Goal: Task Accomplishment & Management: Use online tool/utility

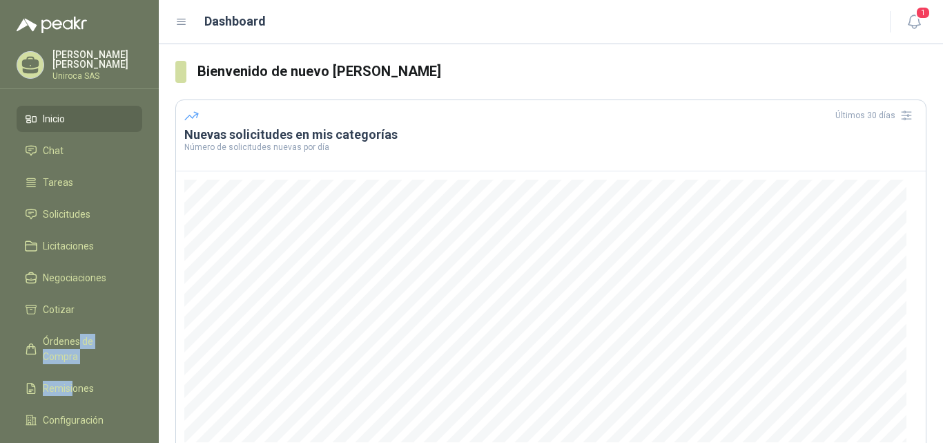
click at [92, 123] on li "Inicio" at bounding box center [79, 118] width 109 height 15
click at [39, 108] on link "Inicio" at bounding box center [80, 119] width 126 height 26
click at [70, 50] on div "[PERSON_NAME] Uniroca SAS" at bounding box center [80, 65] width 126 height 30
click at [907, 20] on icon "button" at bounding box center [914, 21] width 17 height 17
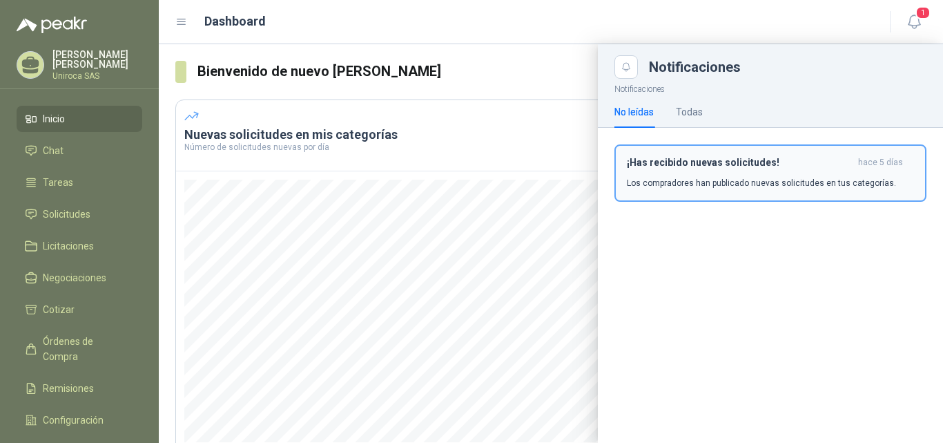
click at [811, 180] on p "Los compradores han publicado nuevas solicitudes en tus categorías." at bounding box center [761, 183] width 269 height 12
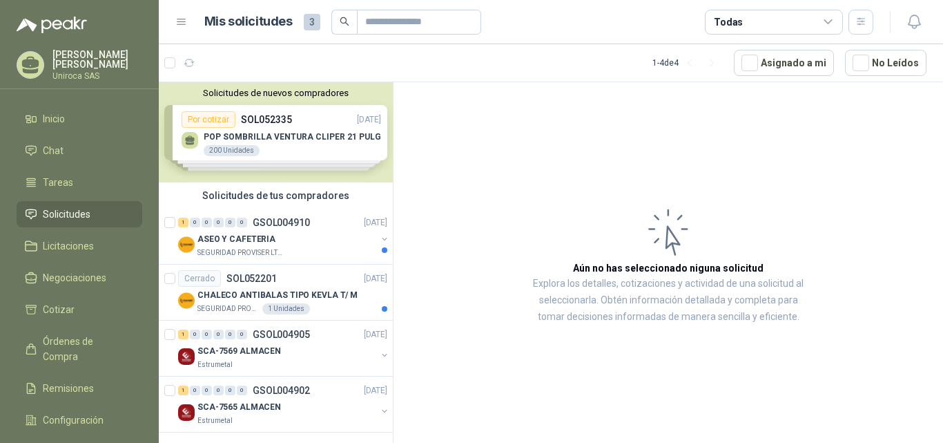
click at [330, 142] on div "Solicitudes de nuevos compradores Por cotizar SOL052335 [DATE] POP SOMBRILLA [P…" at bounding box center [276, 132] width 234 height 100
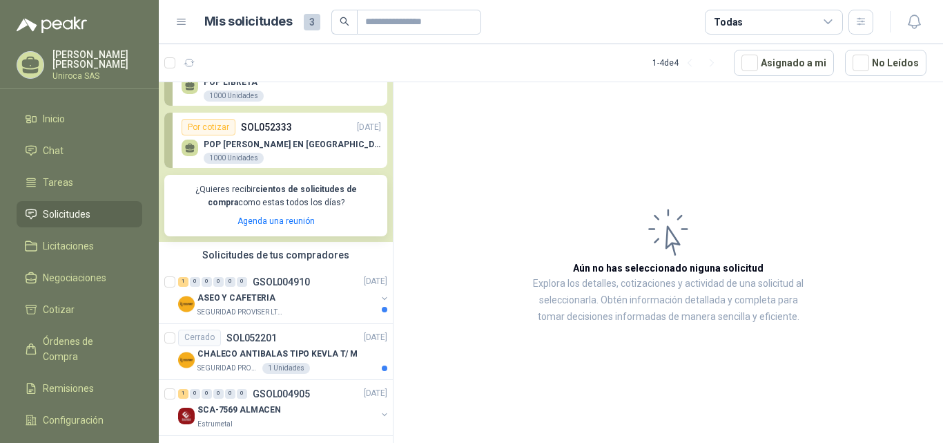
scroll to position [243, 0]
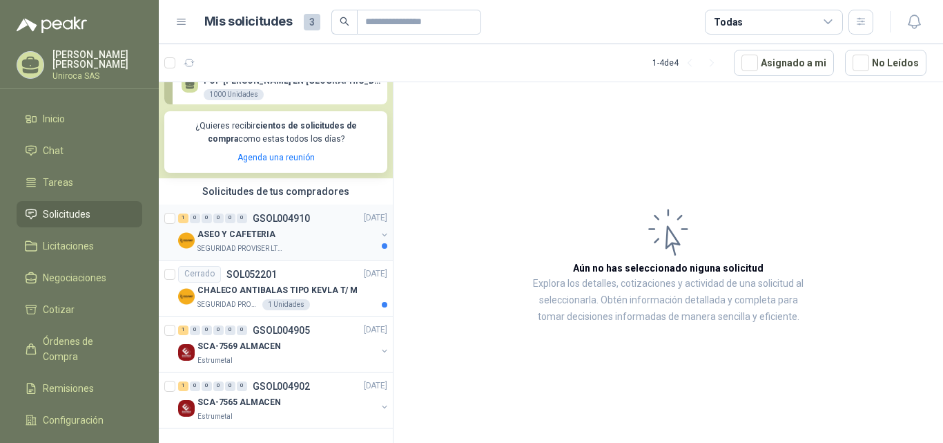
click at [261, 253] on p "SEGURIDAD PROVISER LTDA" at bounding box center [240, 248] width 87 height 11
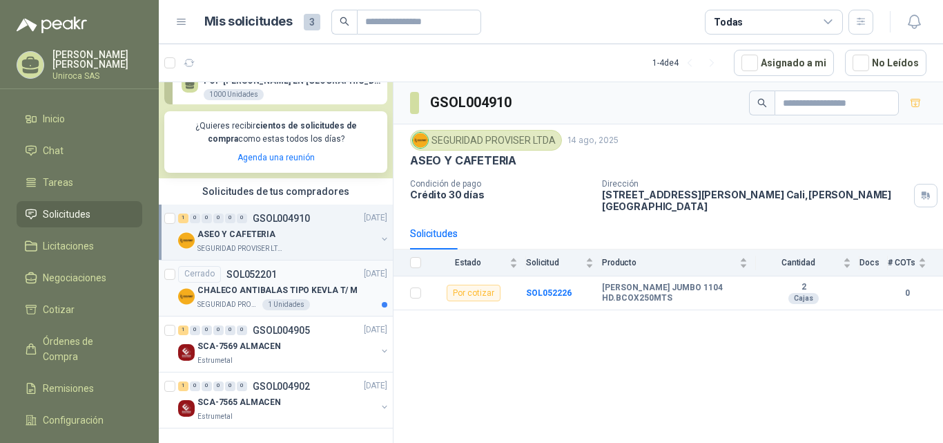
click at [265, 294] on p "CHALECO ANTIBALAS TIPO KEVLA T/ M" at bounding box center [277, 290] width 160 height 13
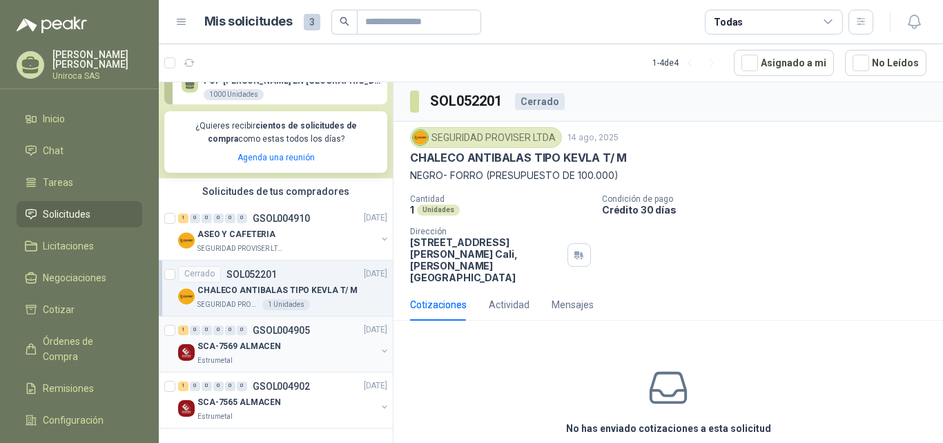
click at [256, 340] on p "SCA-7569 ALMACEN" at bounding box center [239, 346] width 84 height 13
